Goal: Task Accomplishment & Management: Use online tool/utility

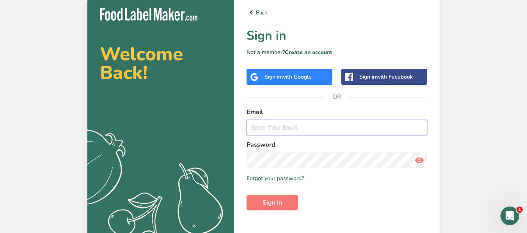
type input "[EMAIL_ADDRESS][DOMAIN_NAME]"
click at [281, 209] on button "Sign in" at bounding box center [271, 203] width 51 height 16
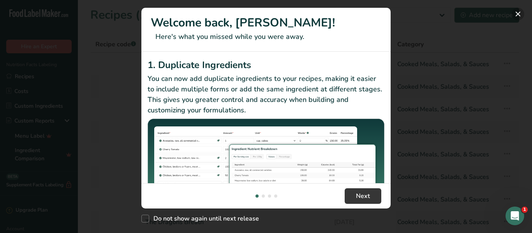
click at [519, 14] on button "New Features" at bounding box center [518, 14] width 12 height 12
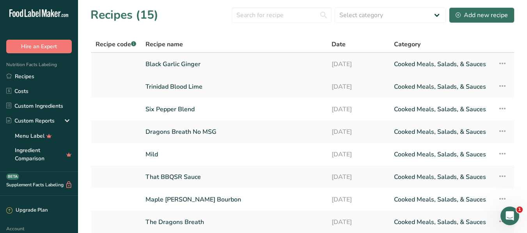
click at [201, 68] on link "Black Garlic Ginger" at bounding box center [233, 64] width 177 height 16
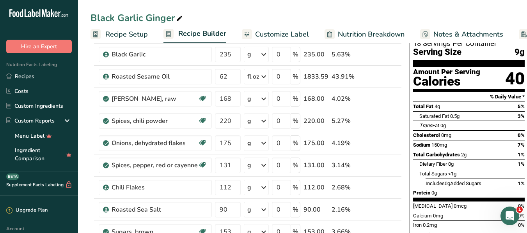
scroll to position [39, 0]
